Goal: Information Seeking & Learning: Find specific fact

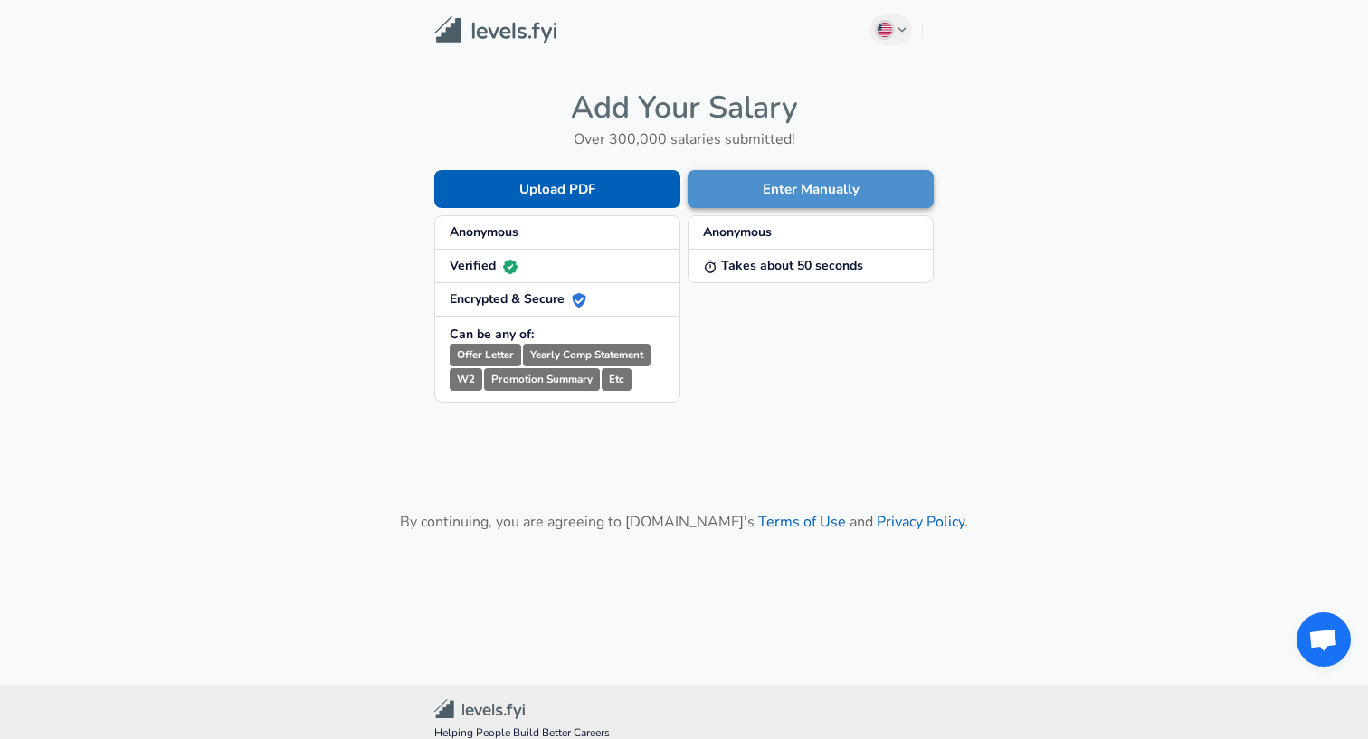
click at [755, 192] on button "Enter Manually" at bounding box center [811, 189] width 246 height 38
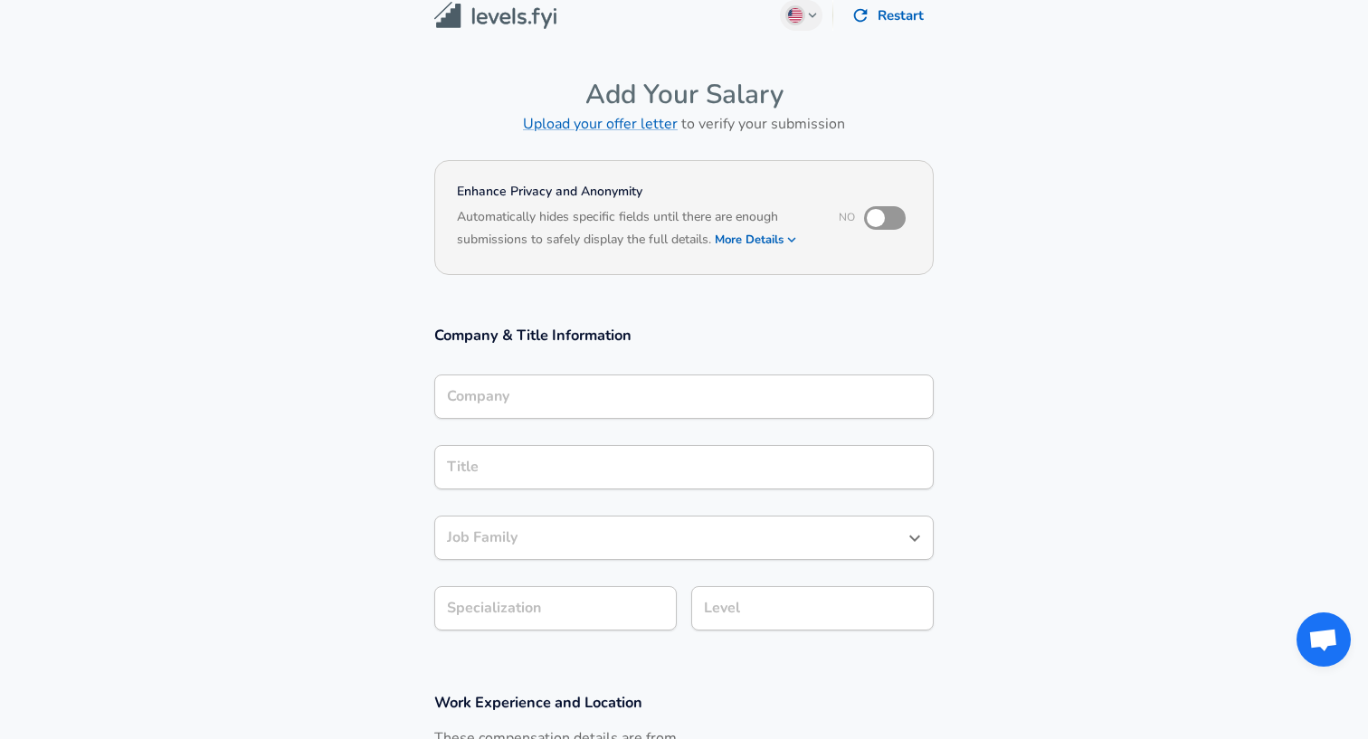
click at [638, 411] on input "Company" at bounding box center [683, 397] width 483 height 28
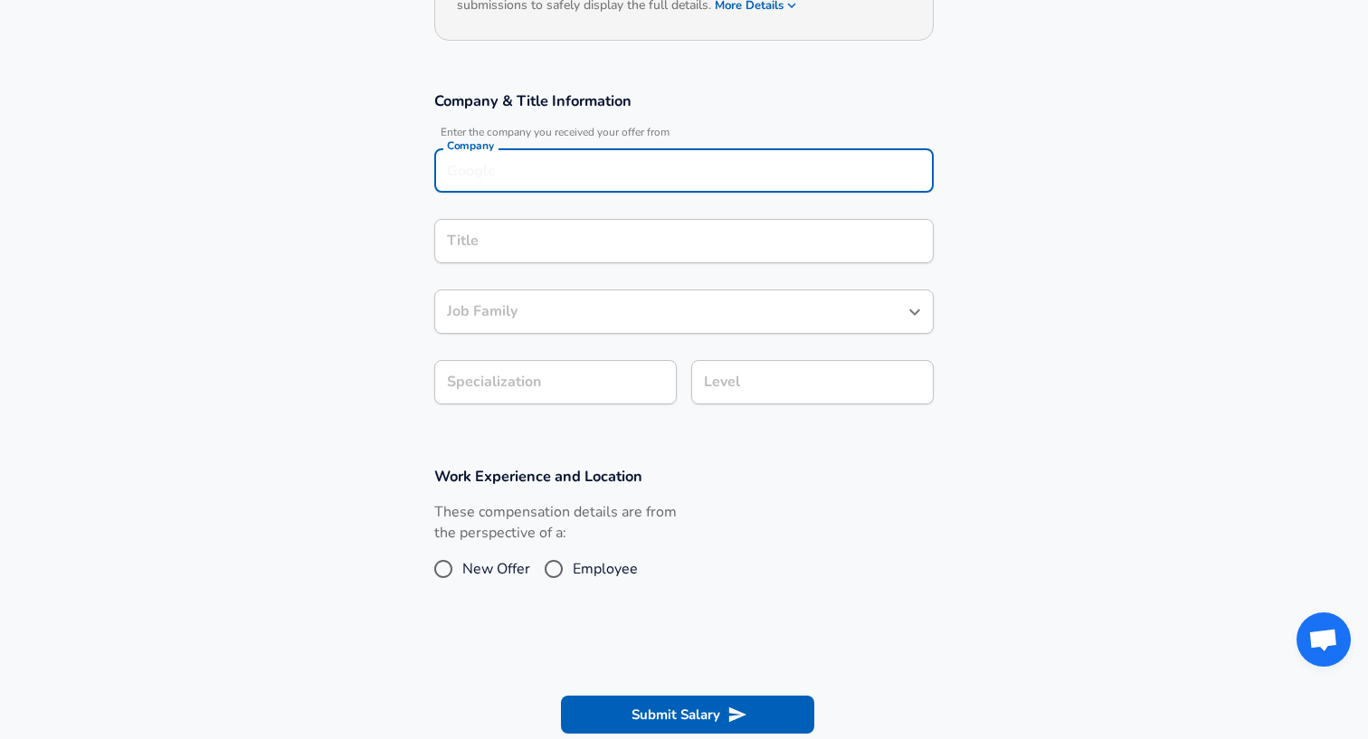
scroll to position [258, 0]
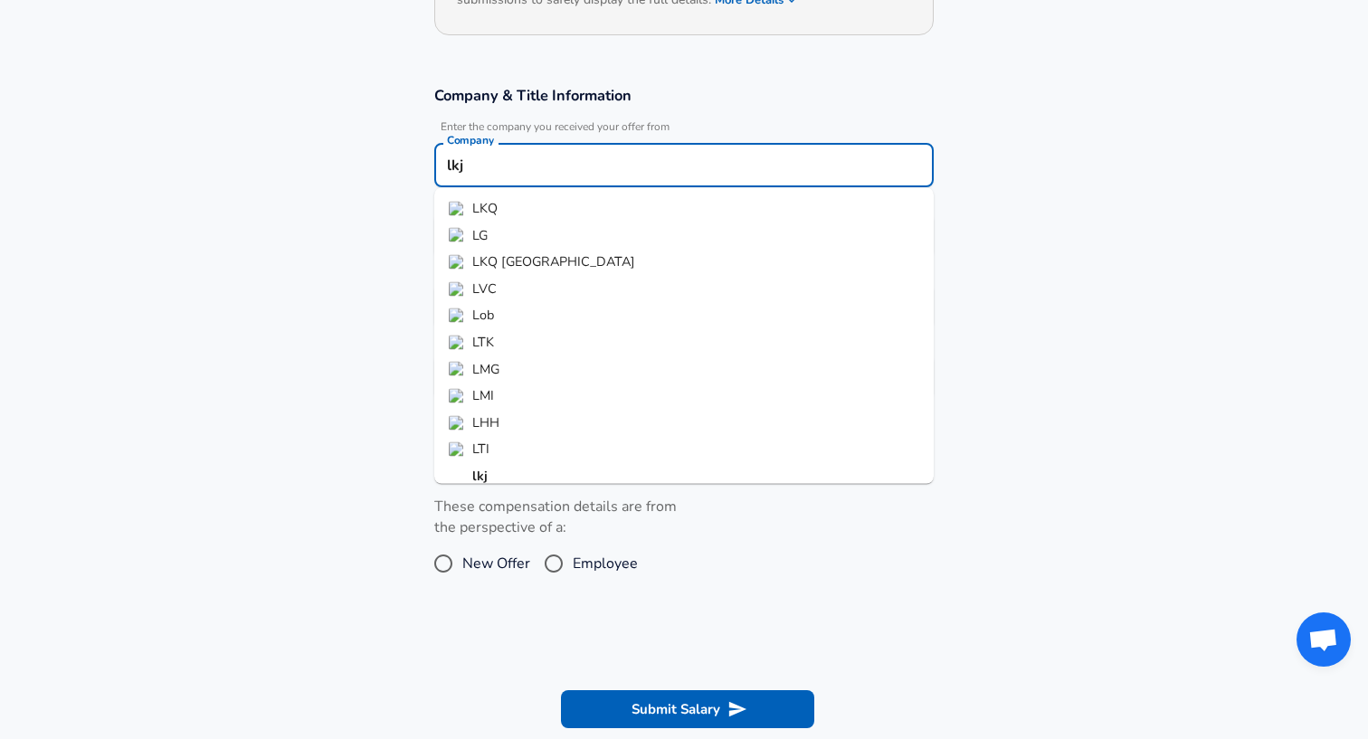
type input "lkj"
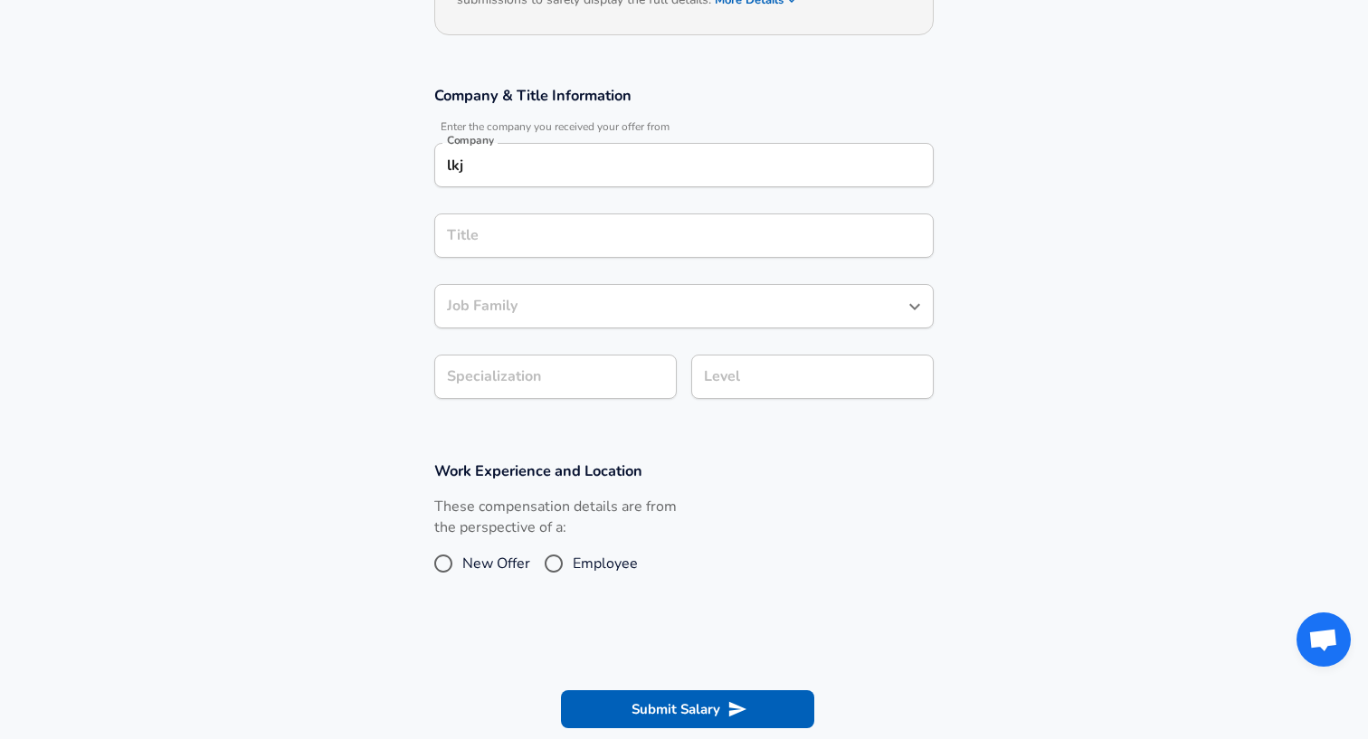
click at [347, 321] on section "Company & Title Information Enter the company you received your offer from Comp…" at bounding box center [684, 251] width 1368 height 375
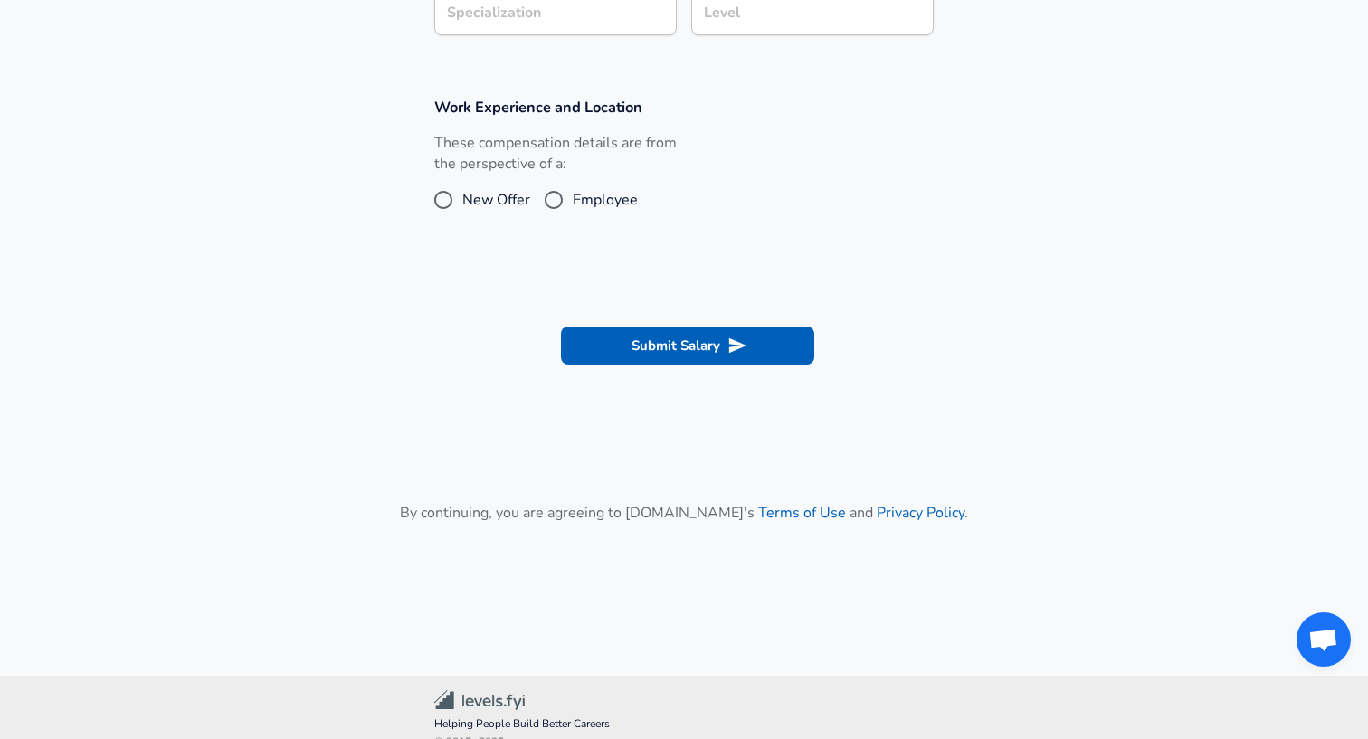
scroll to position [476, 0]
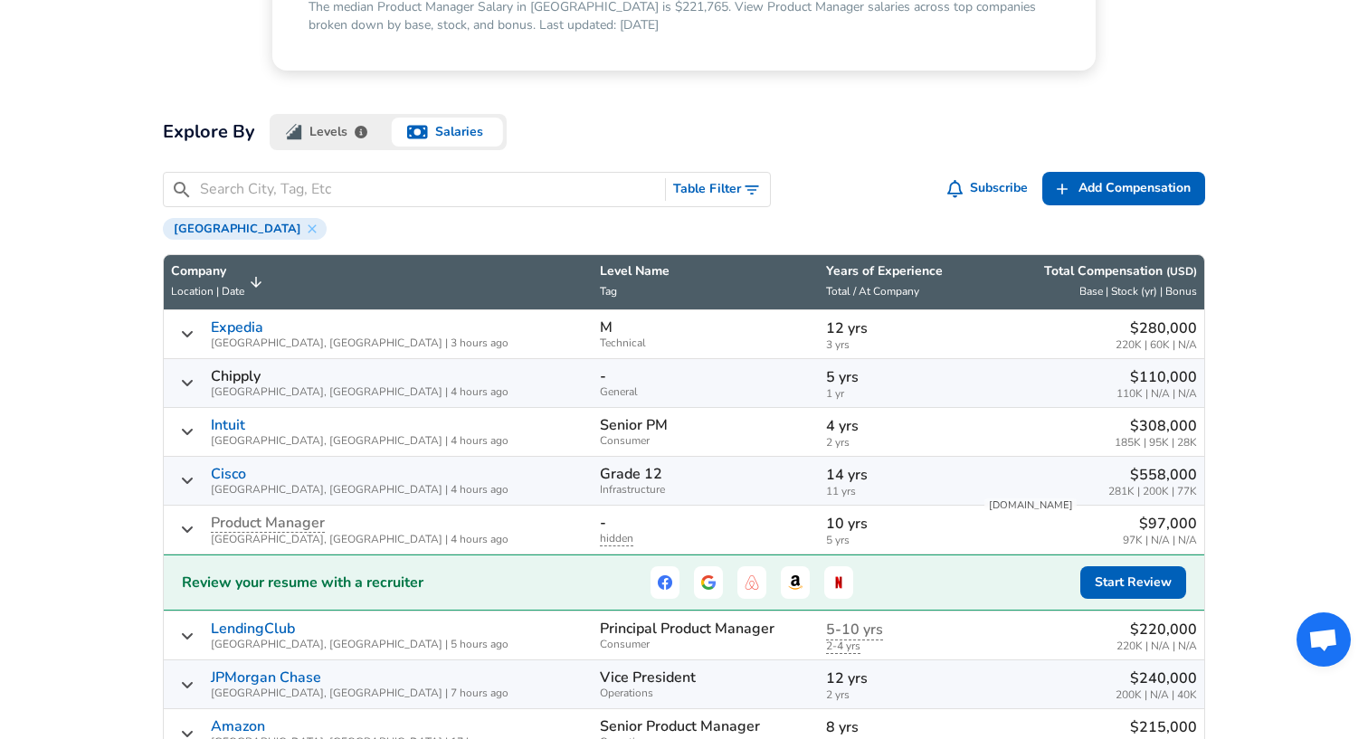
scroll to position [429, 0]
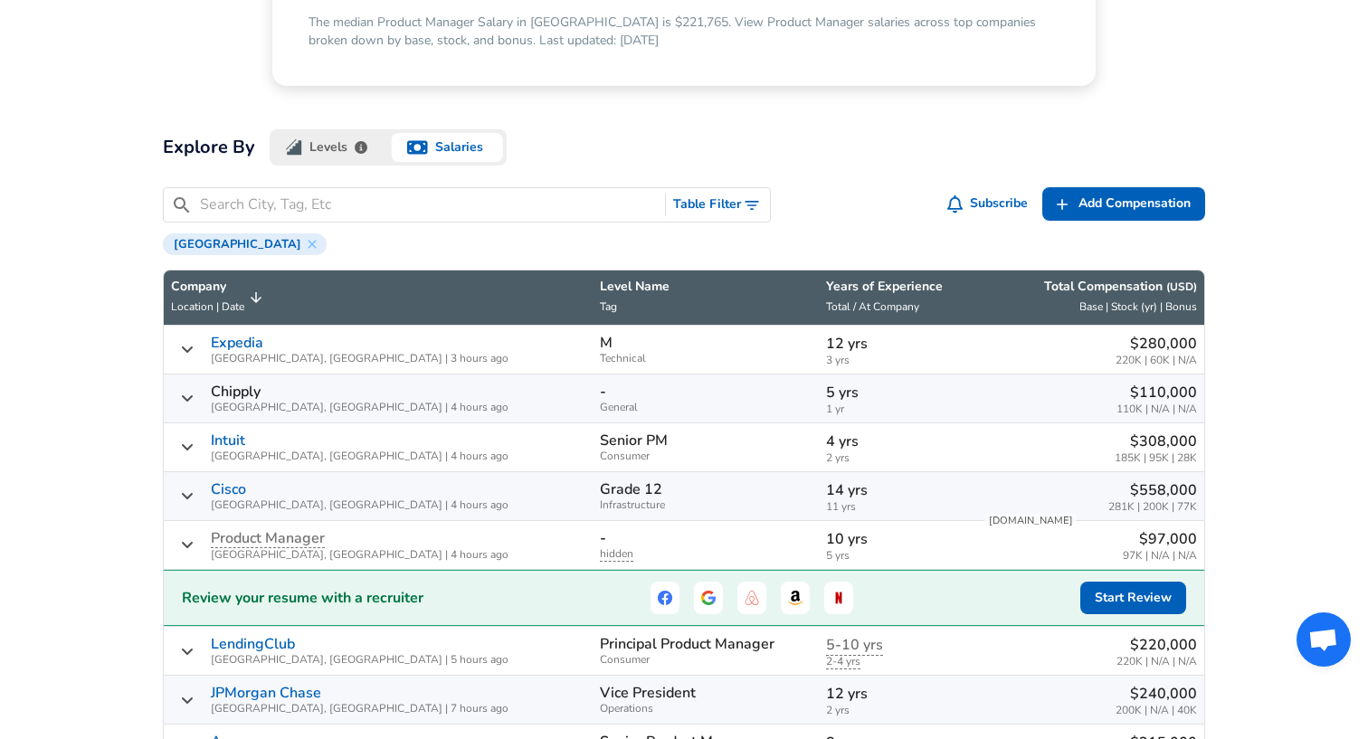
click at [288, 208] on input "Search City, Tag, Etc" at bounding box center [429, 205] width 458 height 23
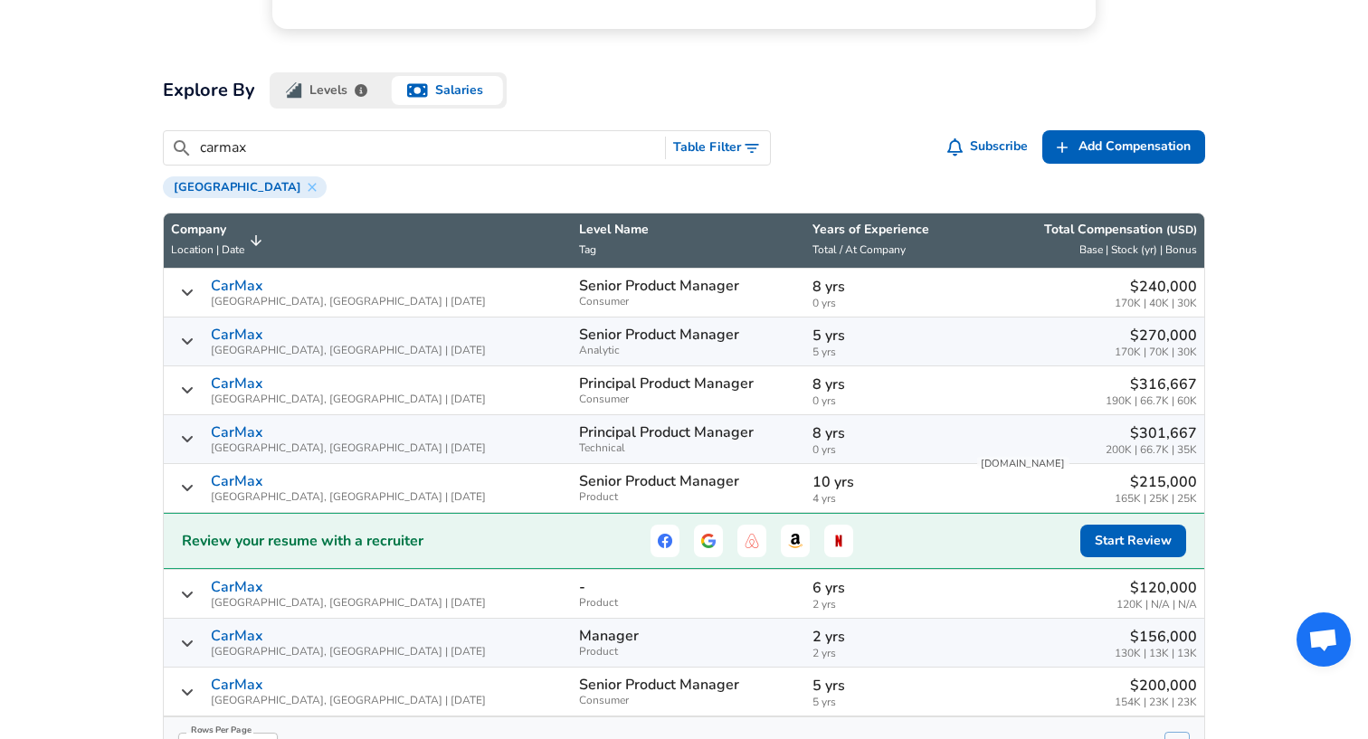
scroll to position [467, 0]
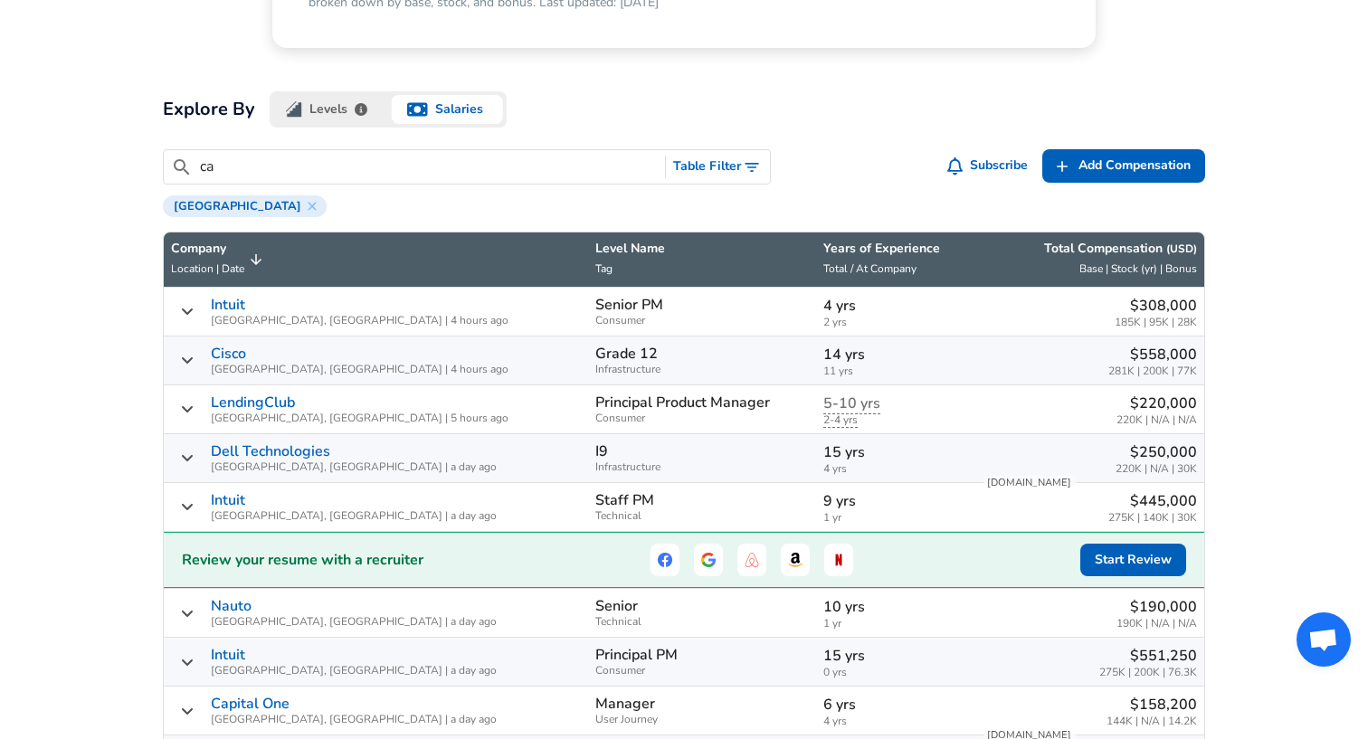
type input "c"
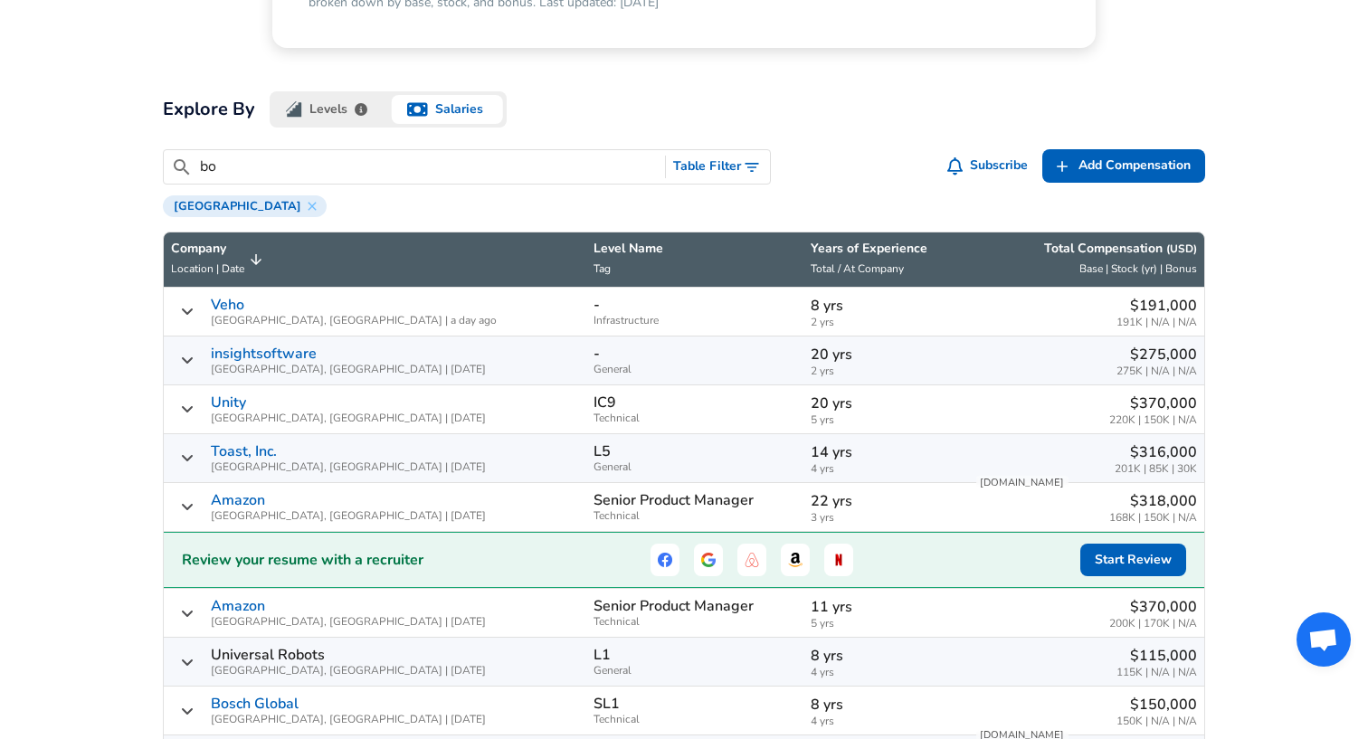
type input "b"
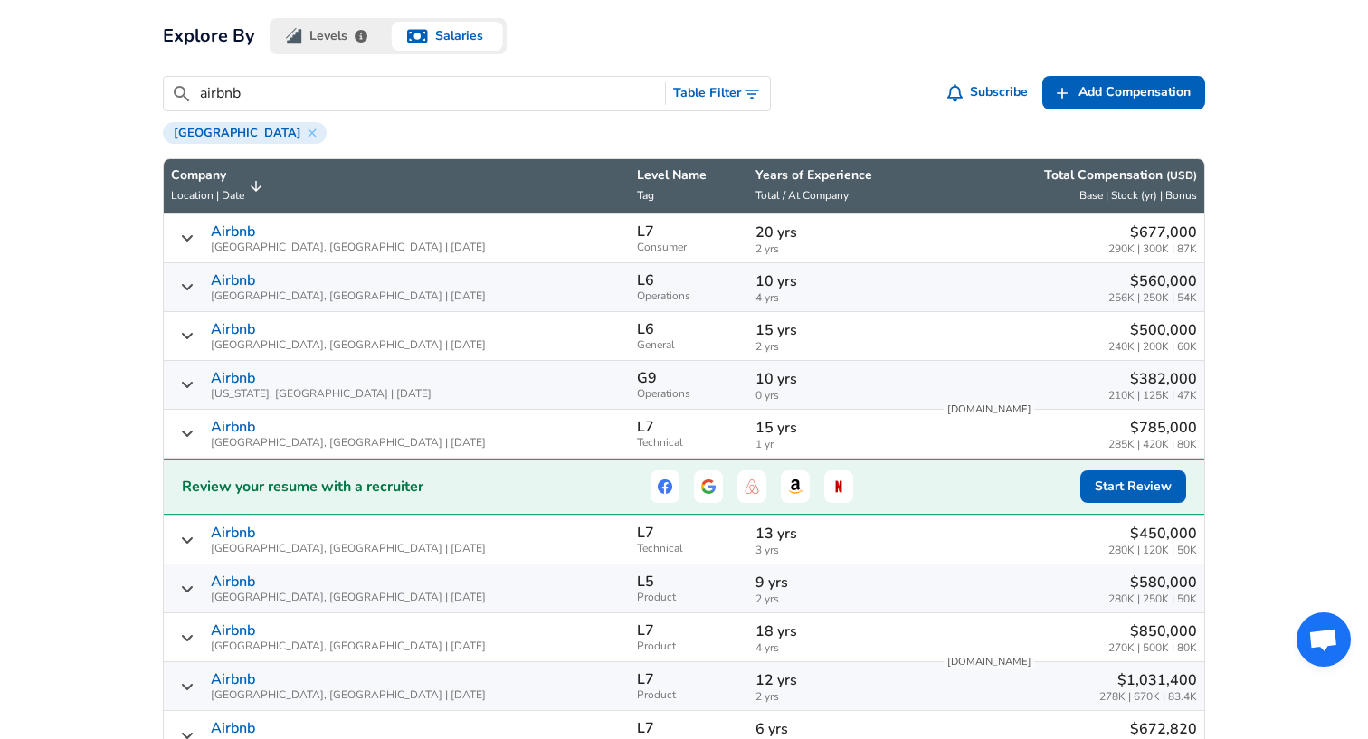
scroll to position [339, 0]
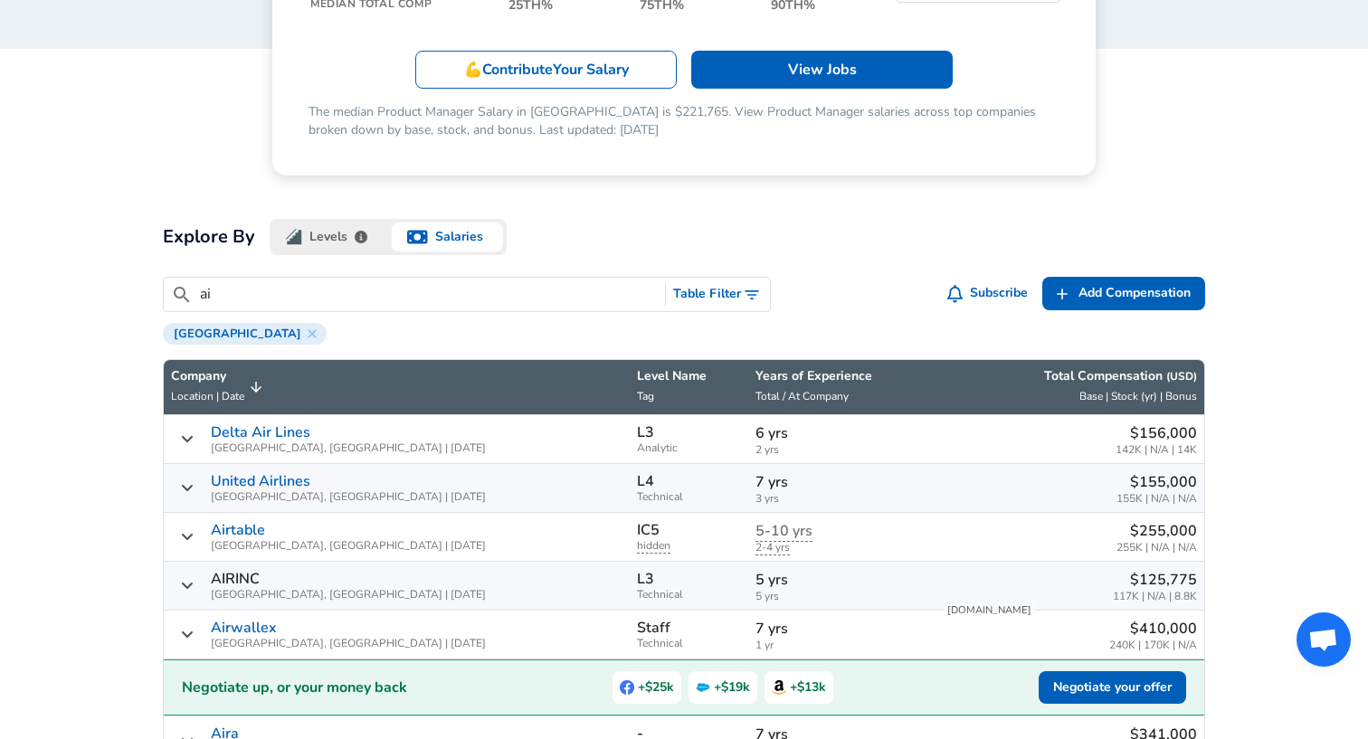
type input "a"
type input "coinbase"
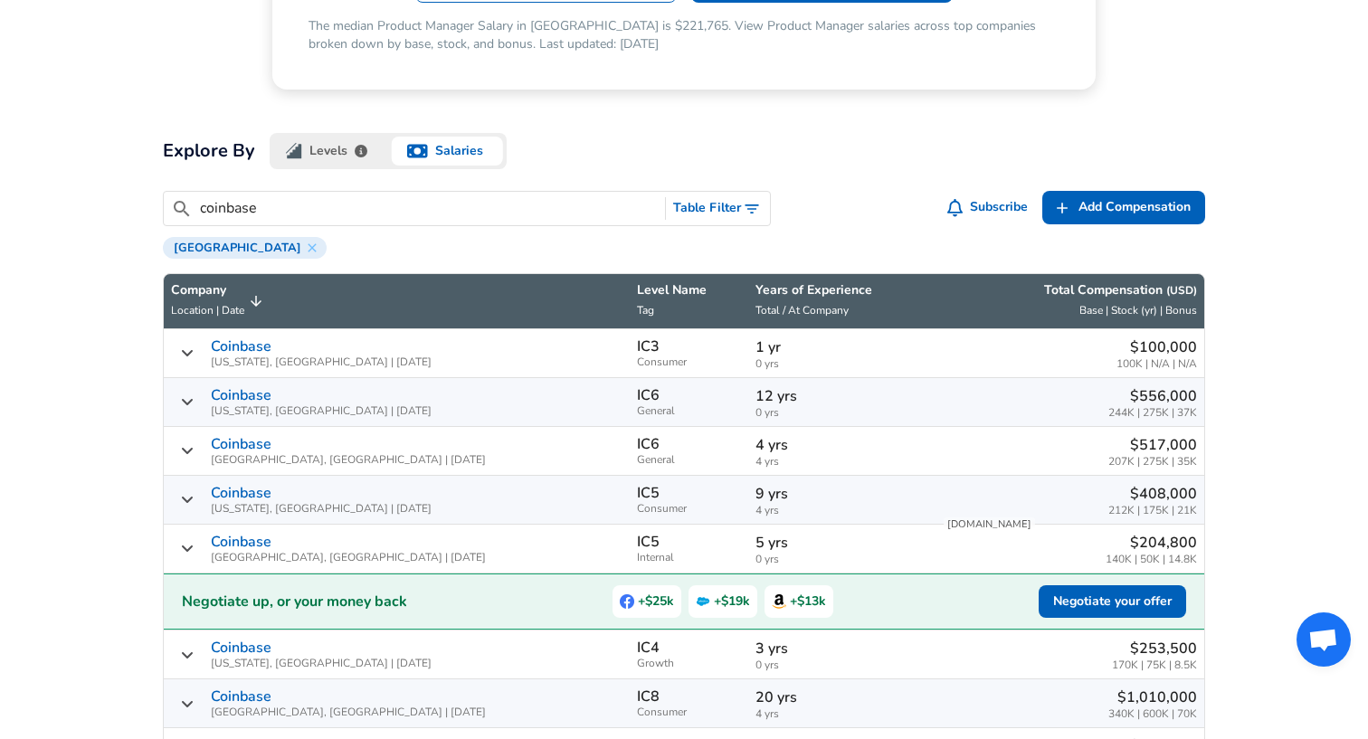
scroll to position [427, 0]
